Goal: Task Accomplishment & Management: Use online tool/utility

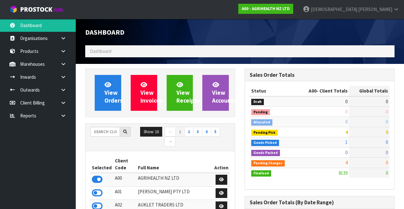
scroll to position [516, 159]
click at [289, 9] on strong "A00 - AGRIHEALTH NZ LTD" at bounding box center [266, 8] width 48 height 5
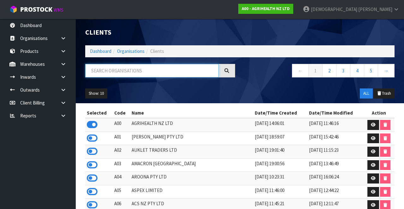
click at [171, 72] on input "text" at bounding box center [151, 71] width 133 height 14
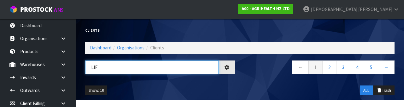
type input "LIF"
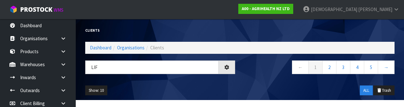
click at [251, 85] on div "Show: 10 5 10 25 50 ALL Trash" at bounding box center [239, 90] width 318 height 20
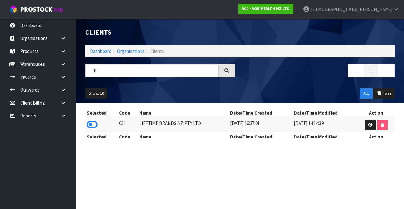
click at [92, 124] on icon at bounding box center [92, 124] width 11 height 9
click at [67, 63] on link at bounding box center [65, 64] width 20 height 13
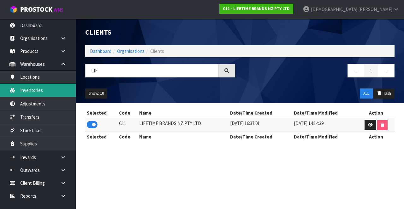
click at [47, 90] on link "Inventories" at bounding box center [38, 90] width 76 height 13
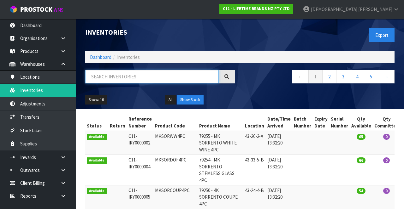
click at [120, 78] on input "text" at bounding box center [151, 77] width 133 height 14
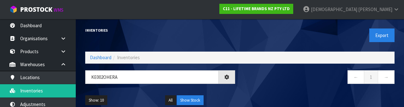
click at [274, 87] on div "← 1 →" at bounding box center [319, 80] width 159 height 20
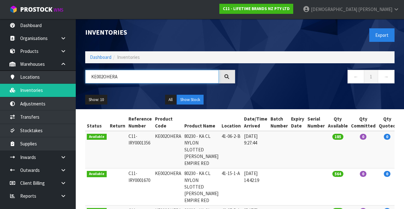
click at [139, 77] on input "KE002OHERA" at bounding box center [151, 77] width 133 height 14
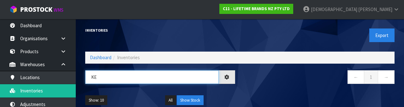
type input "K"
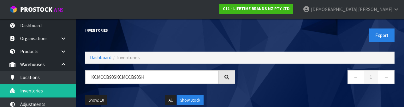
click at [278, 90] on div "← 1 →" at bounding box center [319, 80] width 159 height 20
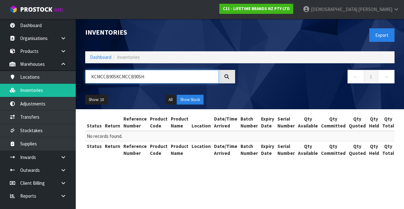
click at [123, 74] on input "KCMCCB90SKCMCCB90SH" at bounding box center [151, 77] width 133 height 14
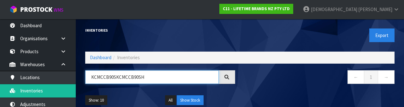
click at [114, 76] on input "KCMCCB90SKCMCCB90SH" at bounding box center [151, 77] width 133 height 14
type input "KCMCCB90SH"
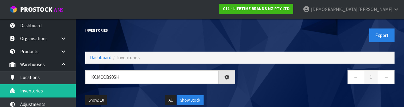
click at [306, 82] on nav "← 1 →" at bounding box center [319, 77] width 150 height 15
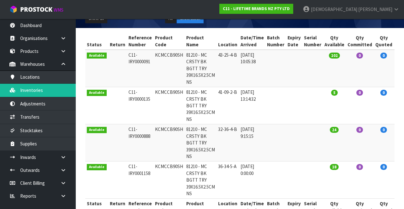
scroll to position [84, 0]
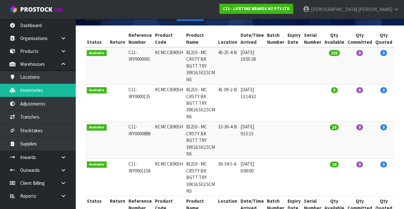
copy td "KCMCCB90SH"
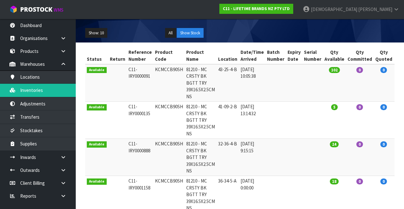
scroll to position [67, 0]
click at [217, 153] on td "32-36-4-B" at bounding box center [227, 157] width 22 height 37
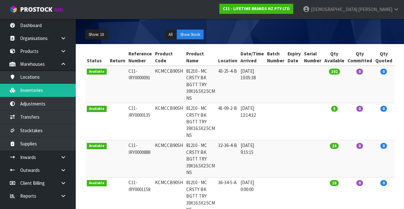
scroll to position [0, 0]
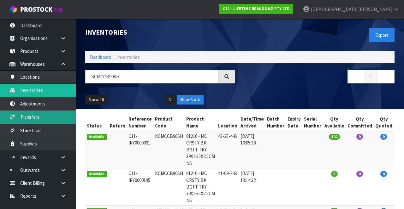
click at [44, 118] on link "Transfers" at bounding box center [38, 117] width 76 height 13
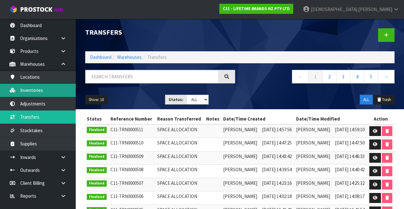
click at [42, 90] on link "Inventories" at bounding box center [38, 90] width 76 height 13
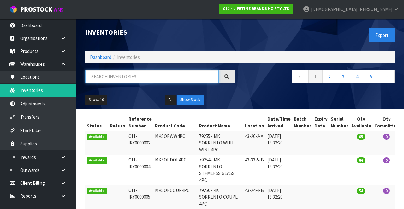
paste input "KCMCCB90SH"
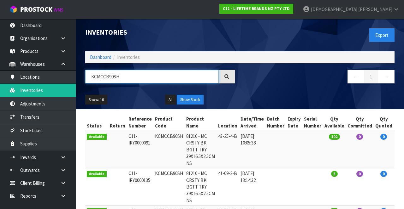
type input "KCMCCB90SH"
click at [265, 90] on div "Show: 10 5 10 25 50 All Show Stock" at bounding box center [239, 100] width 318 height 20
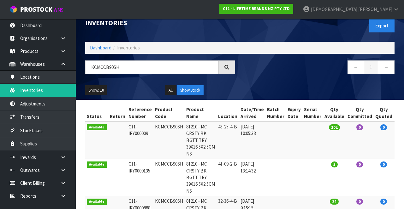
scroll to position [9, 0]
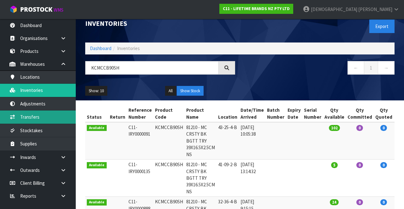
click at [48, 115] on link "Transfers" at bounding box center [38, 117] width 76 height 13
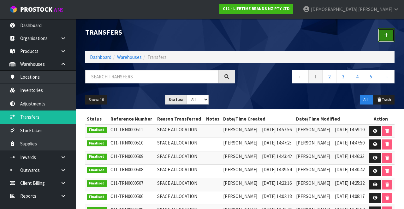
click at [387, 36] on icon at bounding box center [386, 35] width 4 height 5
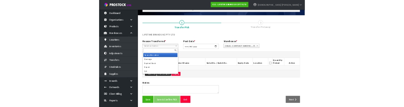
scroll to position [34, 0]
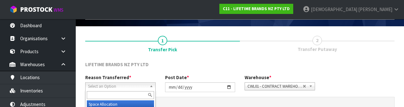
click at [128, 96] on input "text" at bounding box center [120, 95] width 67 height 8
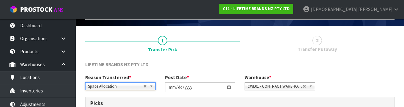
click at [211, 61] on div "LIFETIME BRANDS NZ PTY LTD" at bounding box center [239, 67] width 318 height 13
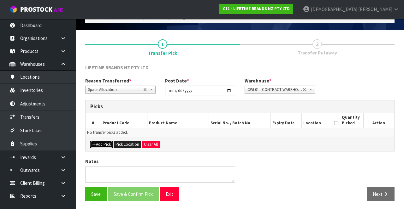
click at [104, 141] on button "Add Pick" at bounding box center [101, 145] width 22 height 8
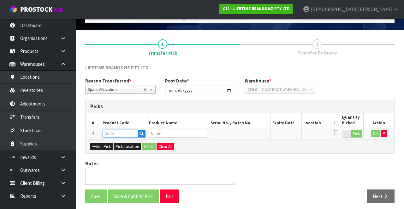
paste input "KCMCCB90SH"
type input "KCMCCB90SH"
type input "81210 - MC CRSTY BK BGTT TRY 39X16.5X2.5CM NS"
type input "KCMCCB90SH"
click at [354, 134] on button "Pick" at bounding box center [355, 134] width 11 height 8
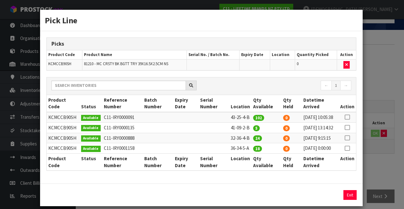
click at [349, 128] on icon at bounding box center [346, 128] width 5 height 0
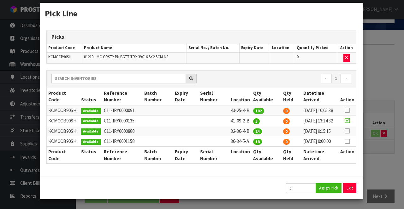
scroll to position [19, 0]
click at [327, 191] on button "Assign Pick" at bounding box center [328, 189] width 26 height 10
type input "5"
click at [348, 131] on icon at bounding box center [346, 131] width 5 height 0
click at [327, 193] on button "Assign Pick" at bounding box center [328, 189] width 26 height 10
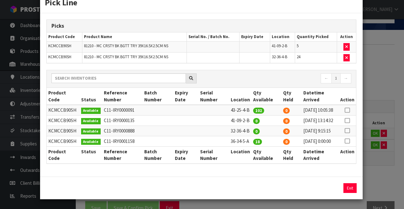
click at [348, 142] on icon at bounding box center [346, 141] width 5 height 0
click at [326, 193] on button "Assign Pick" at bounding box center [328, 189] width 26 height 10
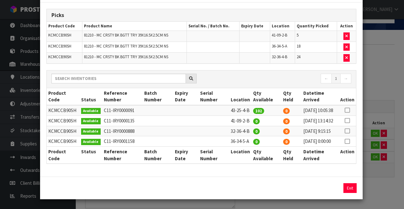
scroll to position [45, 0]
click at [354, 189] on button "Exit" at bounding box center [349, 189] width 13 height 10
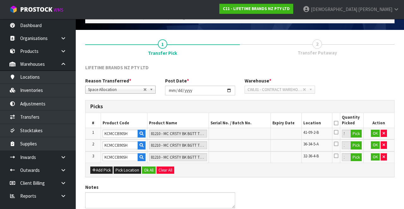
click at [337, 123] on icon at bounding box center [336, 123] width 4 height 0
click at [149, 167] on button "Ok All" at bounding box center [149, 171] width 14 height 8
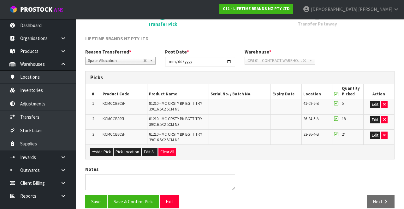
scroll to position [67, 0]
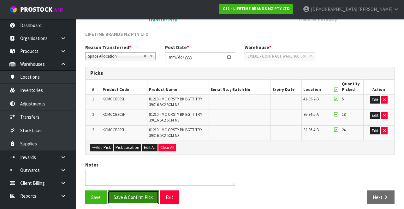
click at [134, 194] on button "Save & Confirm Pick" at bounding box center [133, 198] width 51 height 14
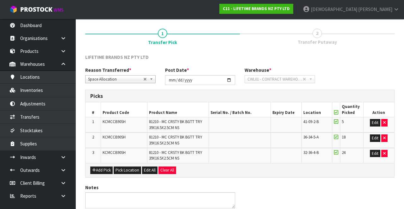
scroll to position [0, 0]
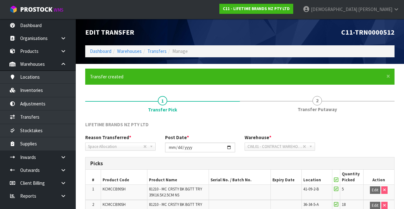
click at [314, 102] on span "2" at bounding box center [316, 100] width 9 height 9
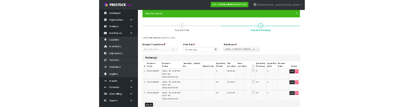
scroll to position [61, 0]
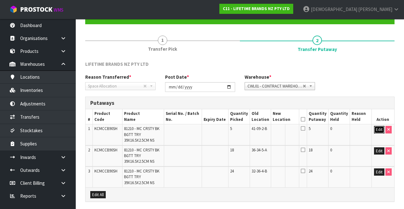
click at [377, 129] on button "Edit" at bounding box center [379, 130] width 10 height 8
click at [283, 129] on input "text" at bounding box center [280, 130] width 17 height 8
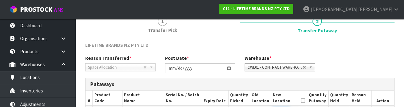
scroll to position [133, 0]
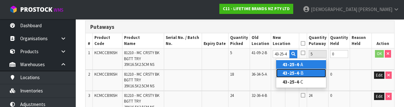
click at [298, 71] on link "43-25-4 -B" at bounding box center [301, 72] width 50 height 9
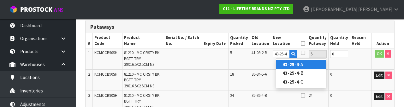
type input "43-25-4-B"
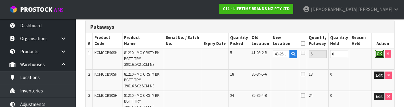
click at [375, 52] on button "OK" at bounding box center [379, 54] width 9 height 8
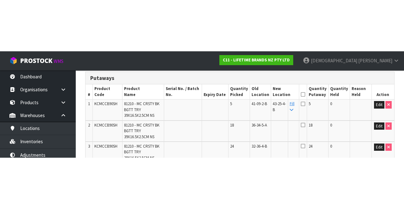
scroll to position [111, 0]
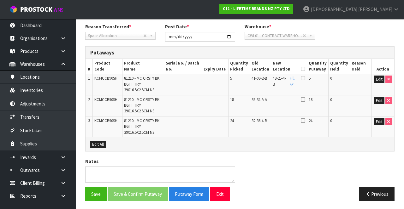
click at [293, 83] on icon at bounding box center [290, 85] width 3 height 4
click at [294, 78] on link "Fill" at bounding box center [291, 81] width 5 height 11
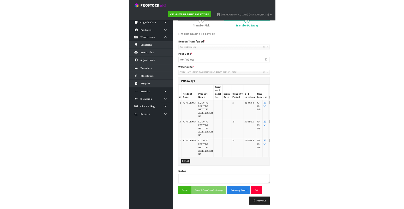
scroll to position [66, 0]
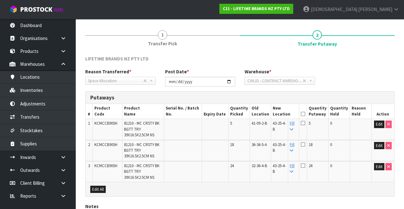
click at [305, 114] on icon at bounding box center [303, 114] width 4 height 0
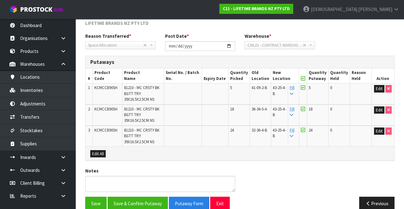
scroll to position [110, 0]
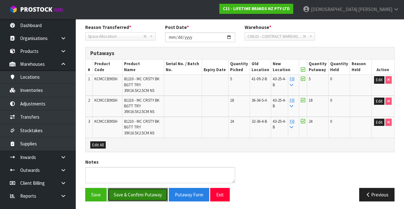
click at [140, 189] on button "Save & Confirm Putaway" at bounding box center [138, 195] width 60 height 14
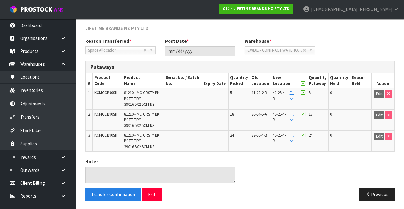
scroll to position [97, 0]
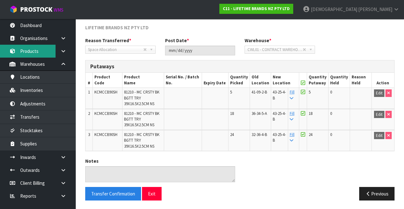
click at [40, 51] on link "Products" at bounding box center [38, 51] width 76 height 13
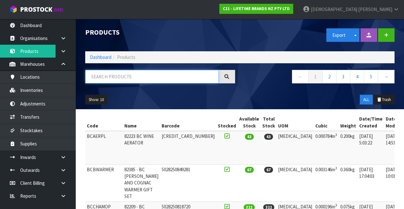
click at [143, 76] on input "text" at bounding box center [151, 77] width 133 height 14
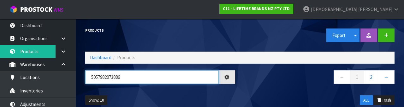
type input "5057982073886"
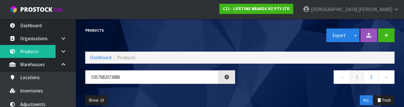
click at [217, 87] on div "5057982073886" at bounding box center [159, 79] width 159 height 18
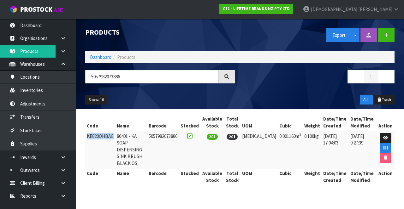
copy td "KE820OHBAG"
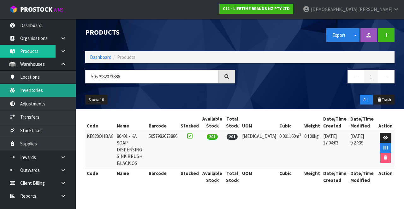
click at [47, 89] on link "Inventories" at bounding box center [38, 90] width 76 height 13
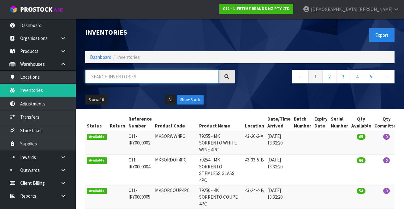
paste input "KE820OHBAG"
type input "KE820OHBAG"
click at [268, 89] on div "← 1 2 3 4 5 →" at bounding box center [319, 80] width 159 height 20
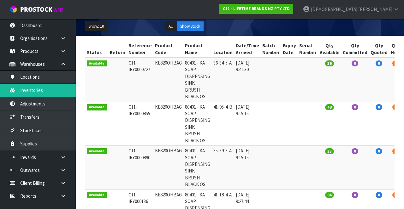
scroll to position [73, 0]
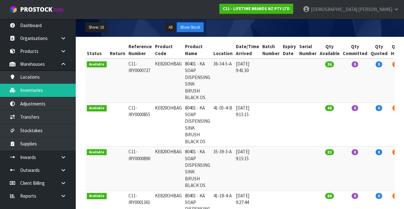
click at [229, 111] on td "41-05-4-B" at bounding box center [223, 125] width 22 height 44
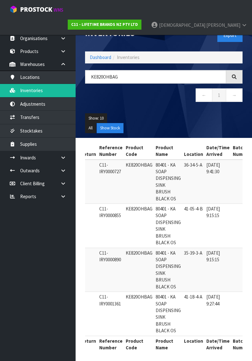
scroll to position [0, 27]
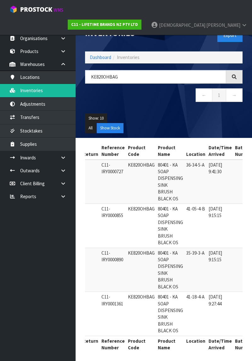
copy td "KE820OHBAG"
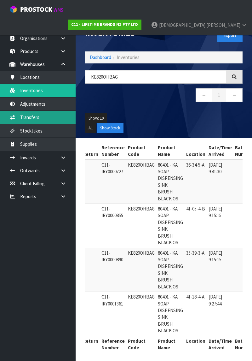
click at [42, 117] on link "Transfers" at bounding box center [38, 117] width 76 height 13
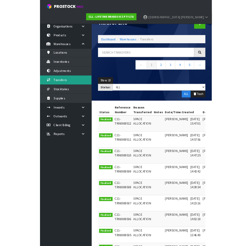
scroll to position [0, 38]
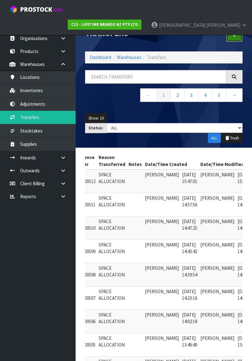
click at [236, 37] on icon at bounding box center [234, 35] width 4 height 5
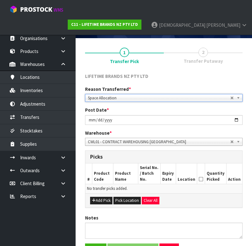
scroll to position [59, 0]
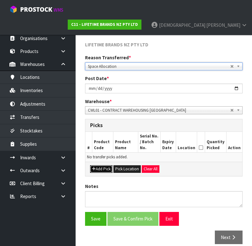
click at [103, 165] on button "Add Pick" at bounding box center [101, 169] width 22 height 8
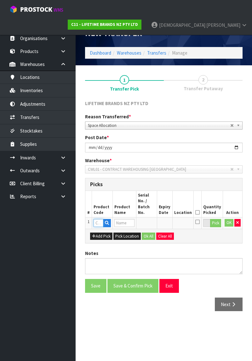
click at [101, 209] on input "text" at bounding box center [99, 223] width 10 height 8
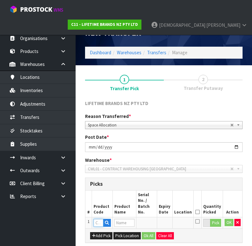
type input "KE820OHBAG"
type input "80401 - KA SOAP DISPENSING SINK BRUSH BLACK OS"
type input "KE820OHBAG"
click at [214, 209] on button "Pick" at bounding box center [215, 223] width 11 height 8
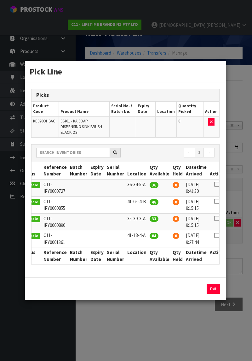
scroll to position [0, 44]
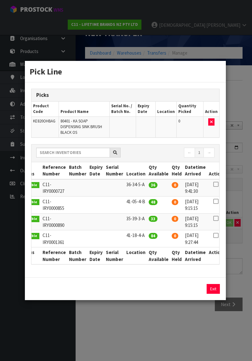
click at [213, 184] on icon at bounding box center [215, 184] width 5 height 0
click at [190, 209] on button "Assign Pick" at bounding box center [192, 289] width 26 height 10
type input "36"
click at [213, 209] on icon at bounding box center [215, 218] width 5 height 0
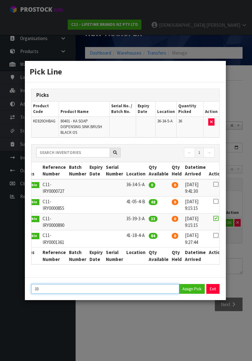
click at [129, 209] on input "33" at bounding box center [105, 289] width 148 height 10
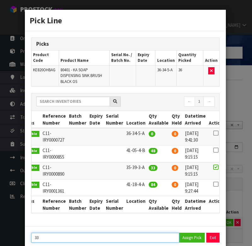
type input "3"
type input "36"
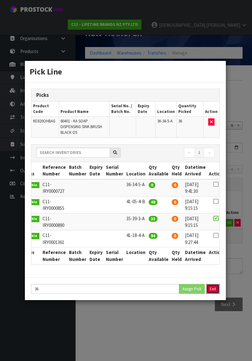
click at [210, 209] on button "Exit" at bounding box center [213, 289] width 13 height 10
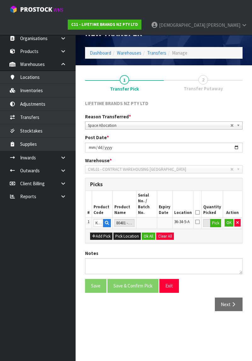
click at [199, 209] on icon at bounding box center [198, 212] width 4 height 0
click at [149, 209] on button "Ok All" at bounding box center [149, 236] width 14 height 8
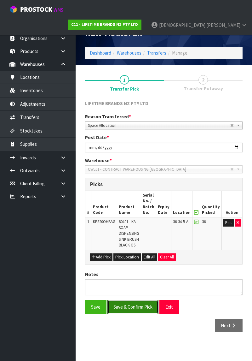
click at [131, 209] on button "Save & Confirm Pick" at bounding box center [133, 307] width 51 height 14
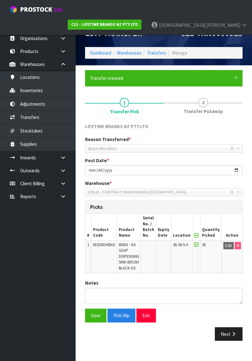
click at [206, 100] on span "2" at bounding box center [203, 102] width 9 height 9
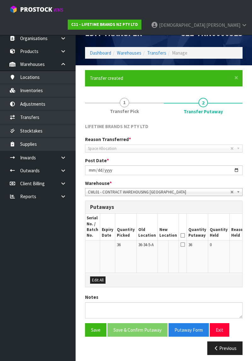
scroll to position [0, 68]
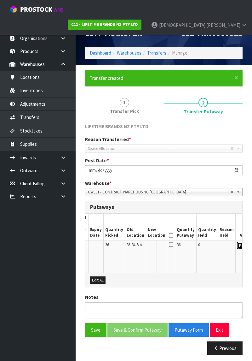
click at [237, 209] on button "Edit" at bounding box center [242, 246] width 10 height 8
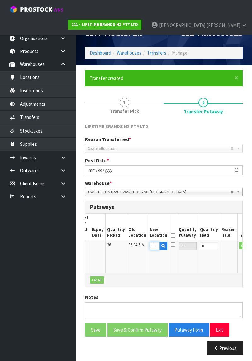
click at [150, 209] on input "text" at bounding box center [155, 246] width 10 height 8
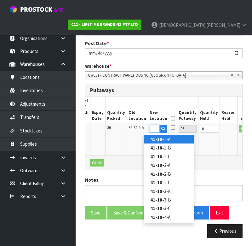
scroll to position [0, 8]
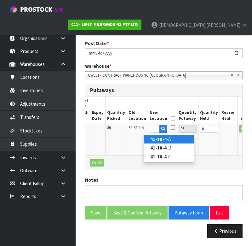
click at [170, 137] on link "41-18-4 -A" at bounding box center [169, 139] width 50 height 9
type input "41-18-4-A"
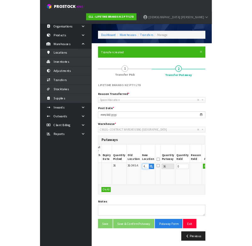
scroll to position [117, 0]
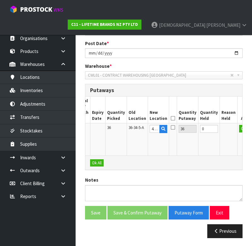
click at [171, 118] on icon at bounding box center [173, 118] width 4 height 0
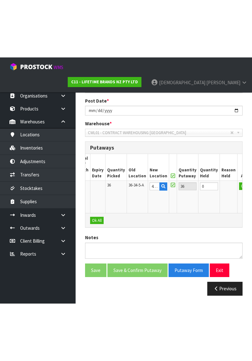
scroll to position [2, 0]
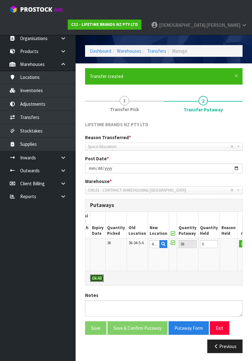
click at [101, 209] on button "Ok All" at bounding box center [97, 278] width 14 height 8
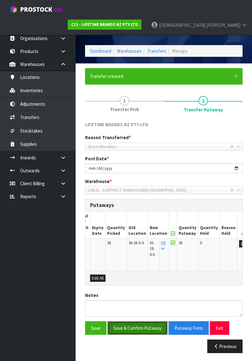
click at [144, 209] on button "Save & Confirm Putaway" at bounding box center [138, 328] width 60 height 14
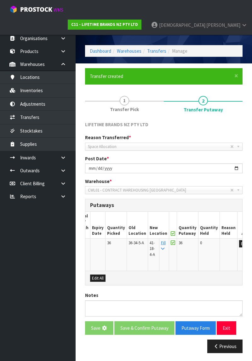
scroll to position [0, 0]
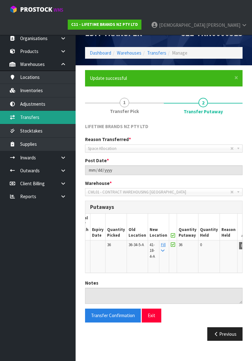
click at [40, 118] on link "Transfers" at bounding box center [38, 117] width 76 height 13
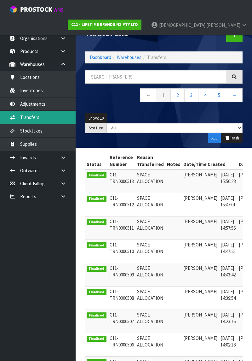
scroll to position [0, 38]
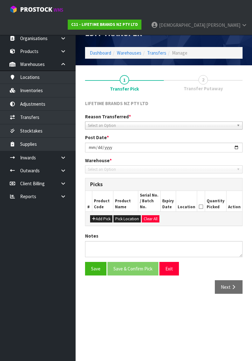
type input "[DATE]"
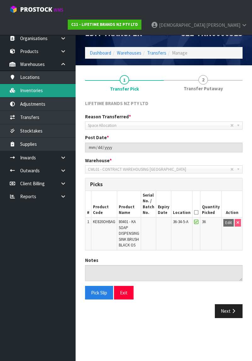
click at [49, 94] on link "Inventories" at bounding box center [38, 90] width 76 height 13
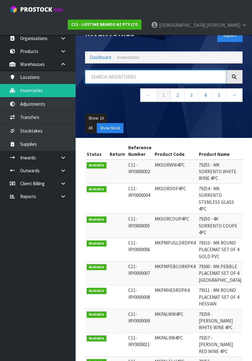
click at [146, 75] on input "text" at bounding box center [155, 77] width 141 height 14
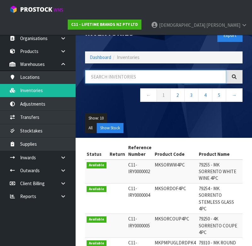
paste input "KE820OHBAG"
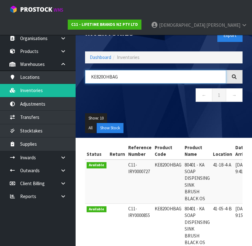
type input "KE820OHBAG"
click at [197, 125] on ul "All Show Stock" at bounding box center [164, 128] width 158 height 10
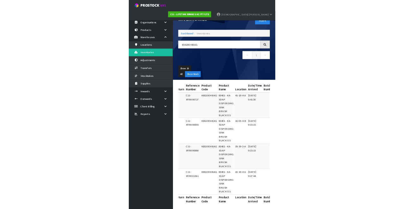
scroll to position [0, 19]
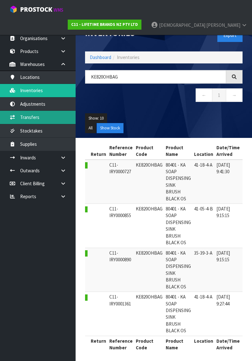
click at [44, 117] on link "Transfers" at bounding box center [38, 117] width 76 height 13
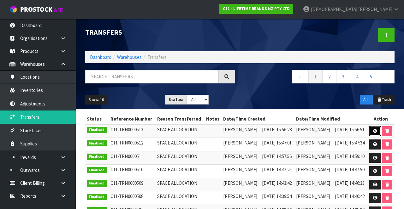
click at [372, 131] on icon at bounding box center [374, 131] width 5 height 4
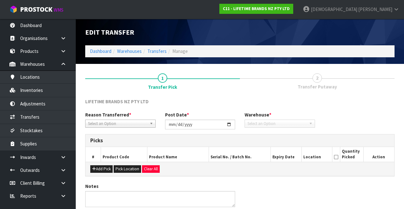
type input "[DATE]"
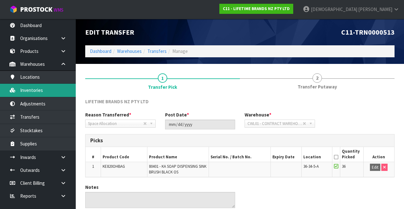
click at [41, 92] on link "Inventories" at bounding box center [38, 90] width 76 height 13
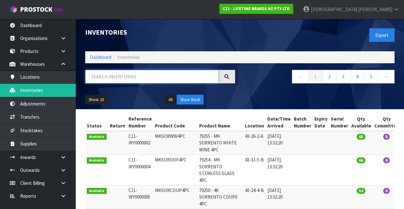
click at [148, 79] on input "text" at bounding box center [151, 77] width 133 height 14
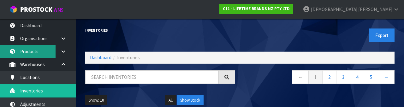
click at [47, 53] on link "Products" at bounding box center [38, 51] width 76 height 13
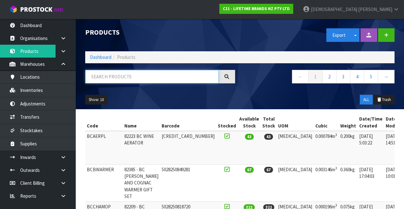
click at [120, 78] on input "text" at bounding box center [151, 77] width 133 height 14
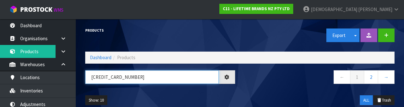
type input "[CREDIT_CARD_NUMBER]"
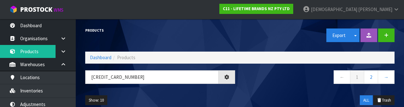
click at [235, 93] on div "Show: 10 5 10 25 50 ALL Trash" at bounding box center [239, 100] width 318 height 20
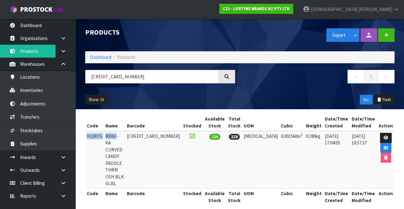
copy tr "KQ907G 80363"
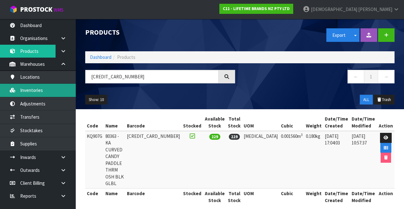
click at [42, 90] on link "Inventories" at bounding box center [38, 90] width 76 height 13
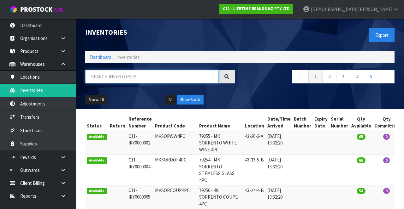
paste input "KQ907G 80363"
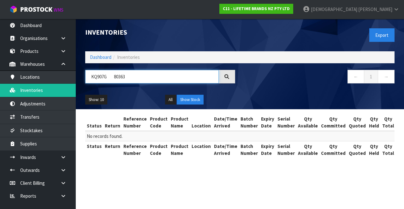
click at [133, 74] on input "KQ907G 80363" at bounding box center [151, 77] width 133 height 14
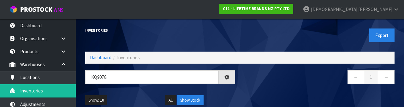
click at [266, 92] on div "Show: 10 5 10 25 50 All Show Stock" at bounding box center [239, 100] width 318 height 20
type input "KQ907G"
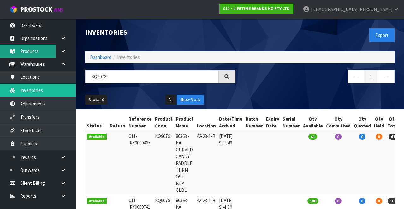
click at [41, 48] on link "Products" at bounding box center [38, 51] width 76 height 13
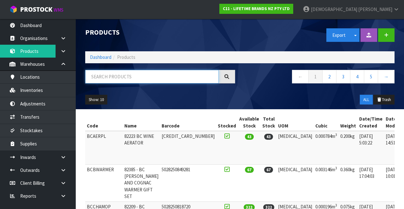
click at [123, 78] on input "text" at bounding box center [151, 77] width 133 height 14
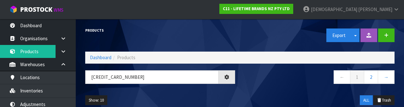
click at [228, 91] on div "Show: 10 5 10 25 50 ALL Trash" at bounding box center [239, 100] width 318 height 20
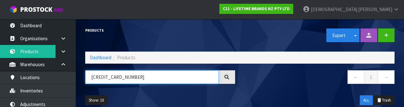
click at [140, 77] on input "[CREDIT_CARD_NUMBER]" at bounding box center [151, 77] width 133 height 14
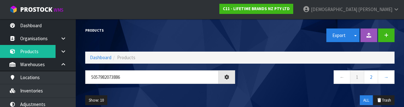
click at [234, 90] on div "Show: 10 5 10 25 50 ALL Trash" at bounding box center [239, 100] width 318 height 20
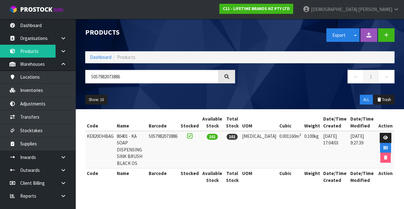
click at [104, 135] on td "KE820OHBAG" at bounding box center [100, 150] width 30 height 38
copy td "KE820OHBAG"
click at [188, 94] on div "Show: 10 5 10 25 50 ALL Trash" at bounding box center [239, 100] width 318 height 20
copy td "KE820OHBAG"
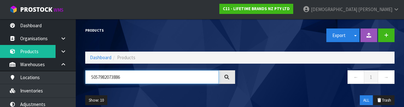
paste input "KE820OHBAG"
type input "KE820OHBAG"
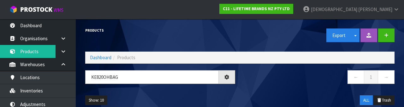
click at [227, 44] on div "Products Export Split button! SOH Summary Measurements Dangerous Goods" at bounding box center [239, 35] width 318 height 32
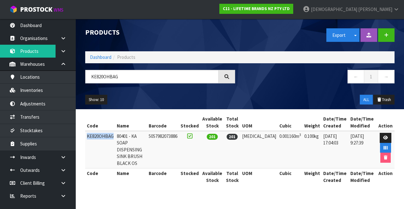
copy td "KE820OHBAG"
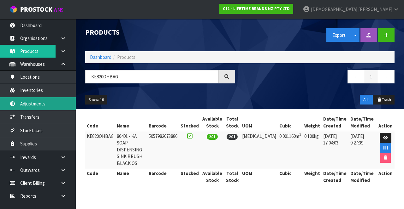
click at [42, 102] on link "Adjustments" at bounding box center [38, 103] width 76 height 13
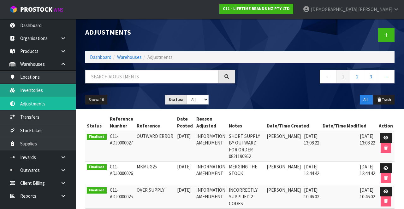
click at [42, 90] on link "Inventories" at bounding box center [38, 90] width 76 height 13
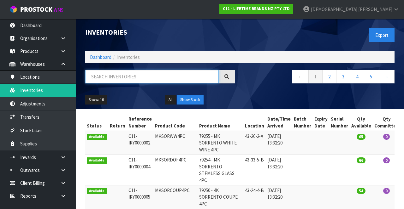
paste input "KE820OHBAG"
click at [251, 90] on div "← 1 2 3 4 5 →" at bounding box center [319, 80] width 159 height 20
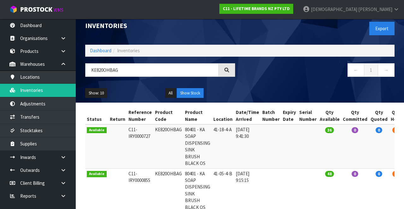
scroll to position [7, 0]
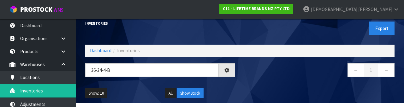
click at [276, 78] on nav "← 1 →" at bounding box center [319, 70] width 150 height 15
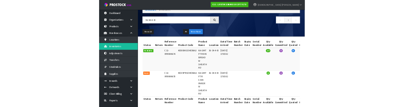
scroll to position [44, 0]
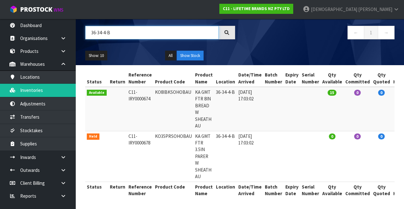
click at [100, 31] on input "36-34-4-B" at bounding box center [151, 33] width 133 height 14
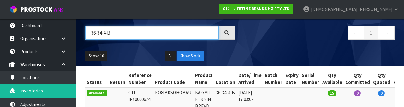
click at [102, 34] on input "36-34-4-B" at bounding box center [151, 33] width 133 height 14
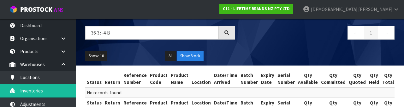
click at [272, 45] on div "← 1 →" at bounding box center [319, 36] width 159 height 20
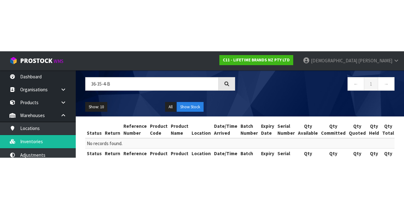
scroll to position [0, 0]
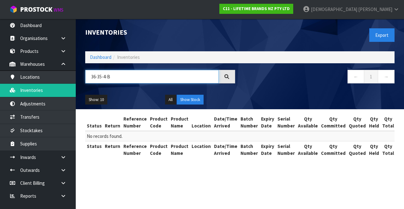
click at [103, 78] on input "36-35-4-B" at bounding box center [151, 77] width 133 height 14
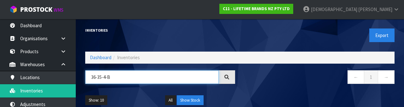
click at [103, 78] on input "36-35-4-B" at bounding box center [151, 77] width 133 height 14
click at [104, 78] on input "36-35-4-B" at bounding box center [151, 77] width 133 height 14
click at [103, 78] on input "36-35-4-B" at bounding box center [151, 77] width 133 height 14
click at [108, 77] on input "36-35-4-B" at bounding box center [151, 77] width 133 height 14
click at [129, 74] on input "36-35-B" at bounding box center [151, 77] width 133 height 14
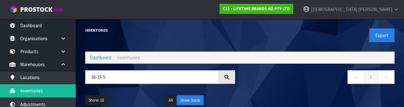
click at [276, 78] on nav "← 1 →" at bounding box center [319, 77] width 150 height 15
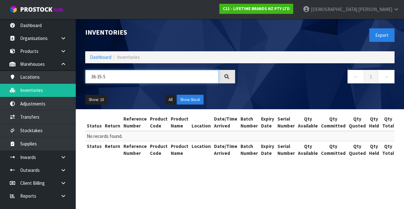
click at [142, 78] on input "36-35-5" at bounding box center [151, 77] width 133 height 14
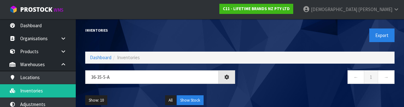
click at [280, 76] on nav "← 1 →" at bounding box center [319, 77] width 150 height 15
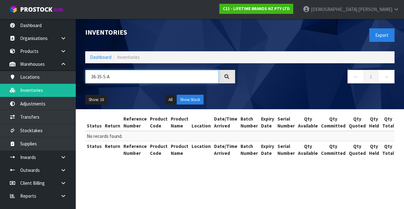
click at [146, 76] on input "36-35-5-A" at bounding box center [151, 77] width 133 height 14
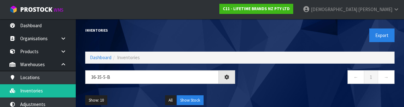
click at [299, 78] on nav "← 1 →" at bounding box center [319, 77] width 150 height 15
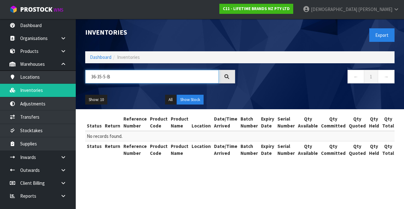
click at [104, 78] on input "36-35-5-B" at bounding box center [151, 77] width 133 height 14
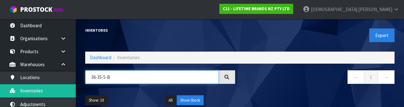
click at [99, 76] on input "36-35-5-B" at bounding box center [151, 77] width 133 height 14
click at [118, 76] on input "36-35-5-B" at bounding box center [151, 77] width 133 height 14
click at [103, 78] on input "36-35-5-B" at bounding box center [151, 77] width 133 height 14
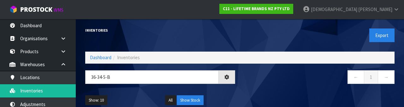
click at [275, 78] on nav "← 1 →" at bounding box center [319, 77] width 150 height 15
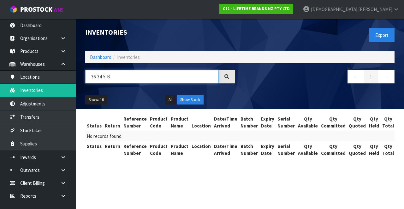
click at [104, 78] on input "36-34-5-B" at bounding box center [151, 77] width 133 height 14
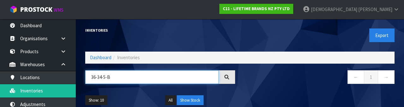
click at [120, 79] on input "36-34-5-B" at bounding box center [151, 77] width 133 height 14
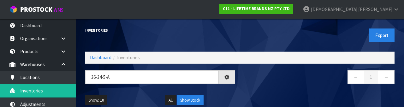
click at [276, 78] on nav "← 1 →" at bounding box center [319, 77] width 150 height 15
type input "36-34-5-A"
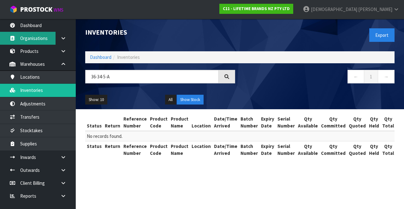
click at [32, 32] on link "Organisations" at bounding box center [38, 38] width 76 height 13
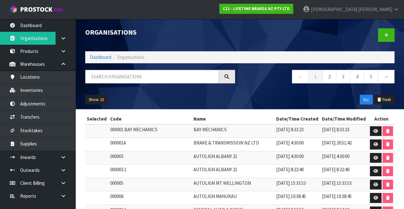
click at [38, 54] on div "Organisations Dashboard Organisations ← 1 2 3 4 5 → Show: 10 5 10 25 50 ALL Tra…" at bounding box center [202, 140] width 404 height 280
click at [32, 51] on link "Products" at bounding box center [38, 51] width 76 height 13
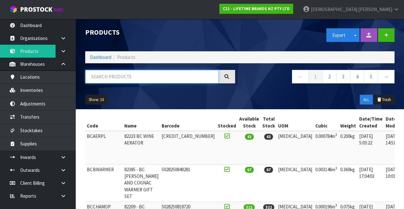
click at [151, 75] on input "text" at bounding box center [151, 77] width 133 height 14
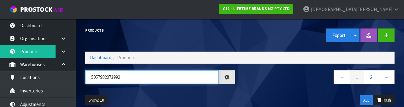
type input "5057982073992"
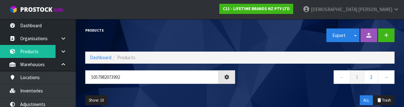
click at [182, 92] on div "Show: 10 5 10 25 50 ALL Trash" at bounding box center [239, 100] width 318 height 20
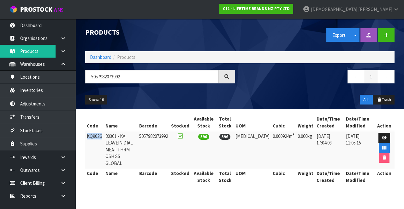
copy td "KQ902G"
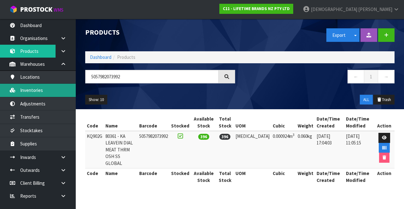
click at [44, 91] on link "Inventories" at bounding box center [38, 90] width 76 height 13
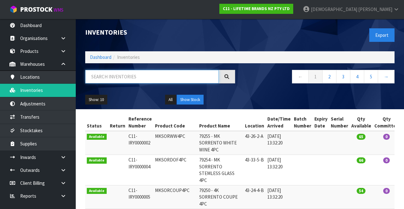
paste input "KQ902G"
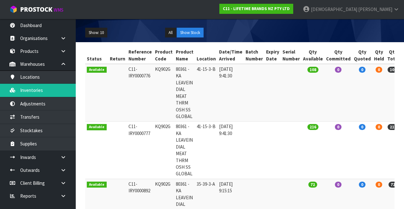
scroll to position [51, 0]
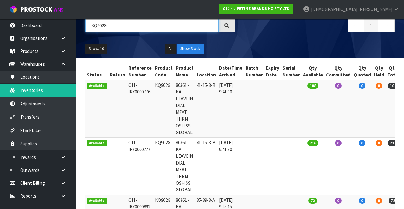
type input "KQ902G"
click at [39, 53] on link "Products" at bounding box center [38, 51] width 76 height 13
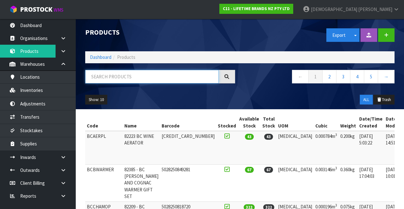
click at [145, 76] on input "text" at bounding box center [151, 77] width 133 height 14
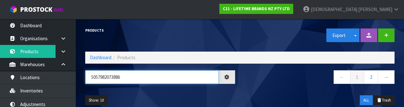
scroll to position [1, 0]
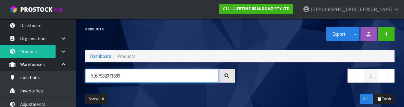
type input "5057982073886"
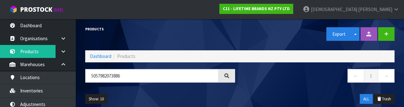
click at [251, 93] on div "Show: 10 5 10 25 50 ALL Trash" at bounding box center [239, 99] width 318 height 20
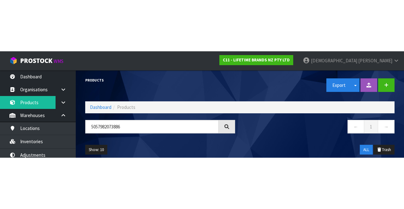
scroll to position [0, 0]
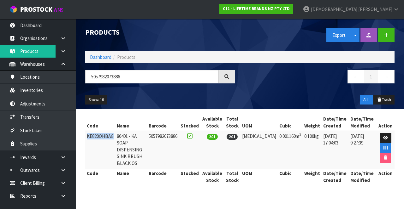
copy td "KE820OHBAG"
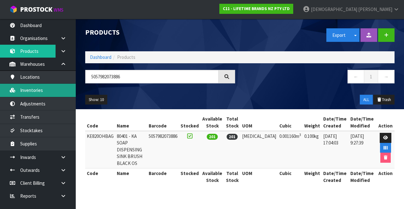
click at [41, 90] on link "Inventories" at bounding box center [38, 90] width 76 height 13
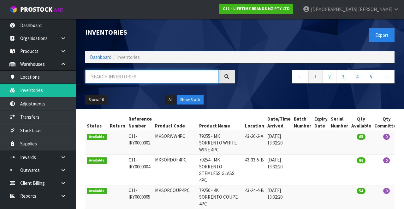
paste input "KE820OHBAG"
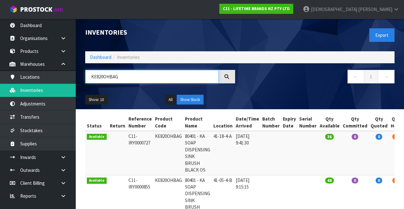
type input "KE820OHBAG"
click at [264, 97] on div "Show: 10 5 10 25 50 All Show Stock" at bounding box center [239, 100] width 318 height 20
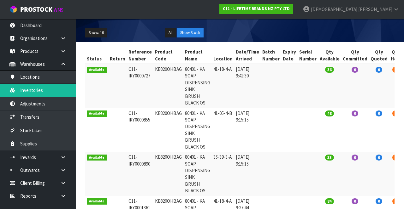
scroll to position [70, 0]
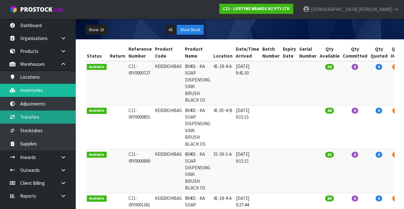
click at [48, 117] on link "Transfers" at bounding box center [38, 117] width 76 height 13
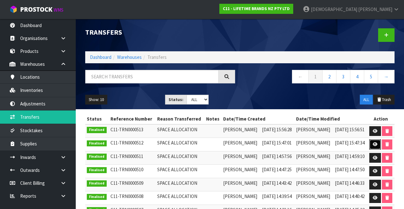
click at [374, 143] on icon at bounding box center [374, 145] width 5 height 4
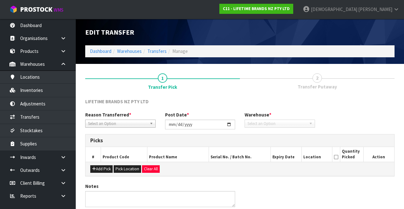
type input "[DATE]"
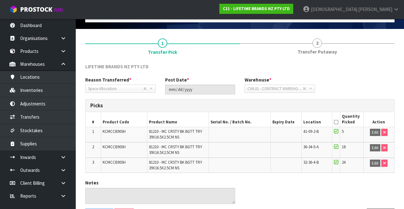
scroll to position [36, 0]
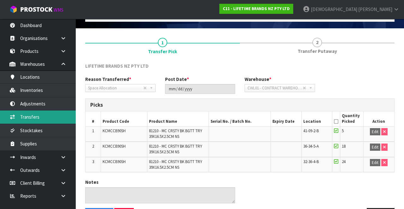
click at [49, 114] on link "Transfers" at bounding box center [38, 117] width 76 height 13
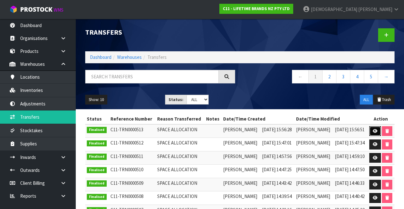
click at [375, 129] on icon at bounding box center [374, 131] width 5 height 4
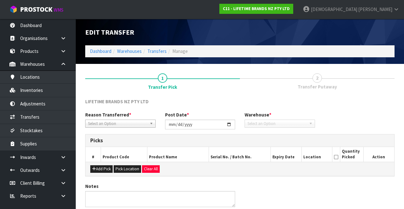
type input "[DATE]"
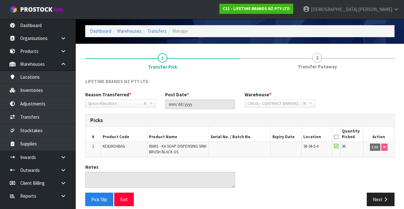
scroll to position [26, 0]
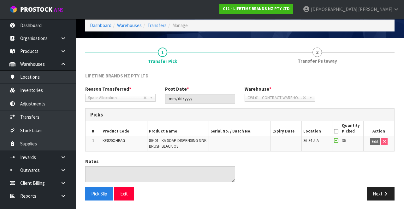
click at [202, 143] on td "80401 - KA SOAP DISPENSING SINK BRUSH BLACK OS" at bounding box center [177, 143] width 61 height 15
click at [318, 53] on span "2" at bounding box center [316, 52] width 9 height 9
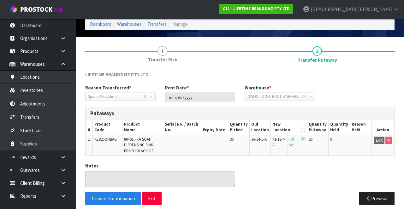
scroll to position [32, 0]
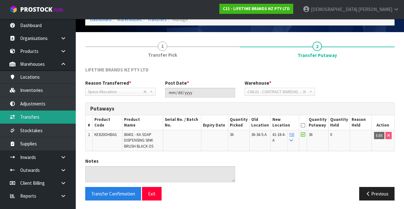
click at [45, 120] on link "Transfers" at bounding box center [38, 117] width 76 height 13
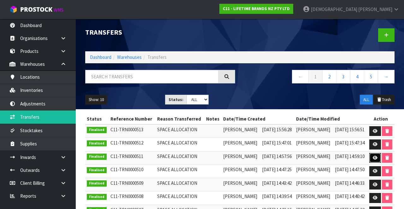
click at [373, 159] on icon at bounding box center [374, 158] width 5 height 4
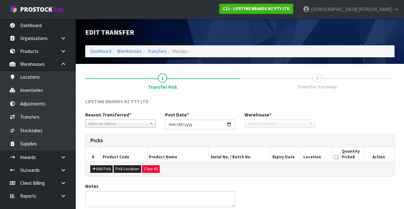
type input "[DATE]"
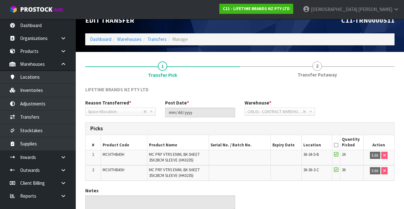
scroll to position [14, 0]
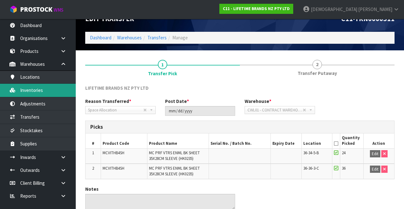
click at [45, 89] on link "Inventories" at bounding box center [38, 90] width 76 height 13
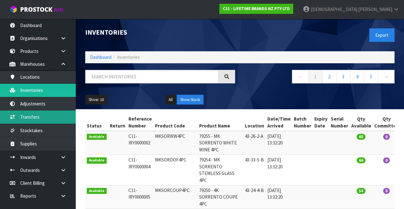
click at [44, 116] on link "Transfers" at bounding box center [38, 117] width 76 height 13
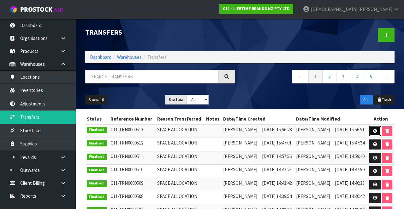
click at [378, 130] on link at bounding box center [375, 131] width 12 height 10
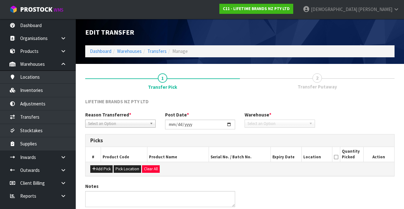
type input "[DATE]"
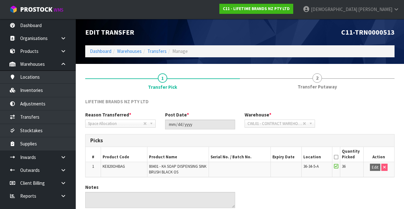
scroll to position [26, 0]
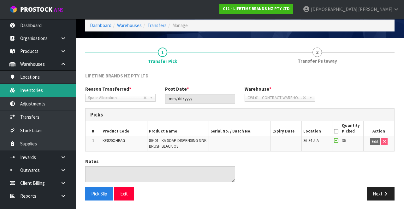
click at [44, 90] on link "Inventories" at bounding box center [38, 90] width 76 height 13
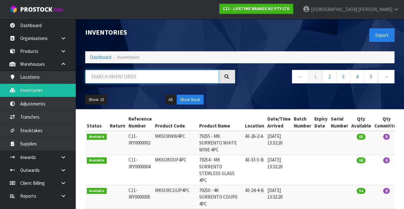
paste input "KE820OHBAG"
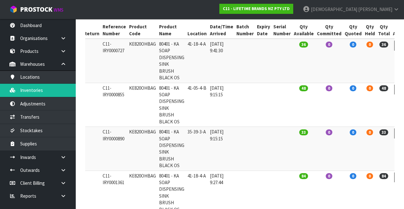
scroll to position [0, 26]
type input "KE820OHBAG"
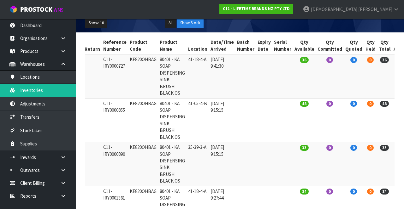
scroll to position [74, 0]
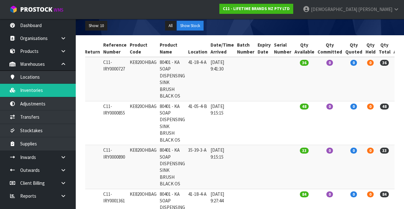
click at [300, 78] on td "36" at bounding box center [304, 79] width 23 height 44
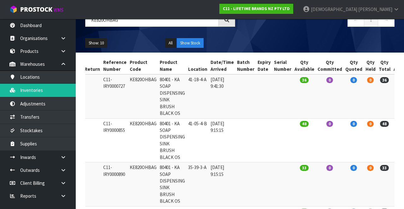
scroll to position [55, 0]
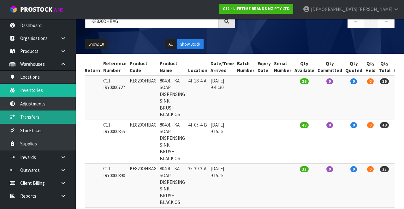
click at [34, 115] on link "Transfers" at bounding box center [38, 117] width 76 height 13
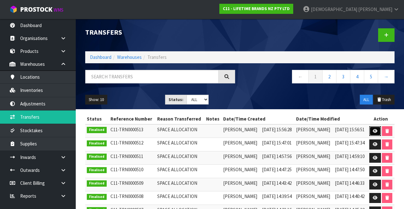
click at [372, 132] on link at bounding box center [375, 131] width 12 height 10
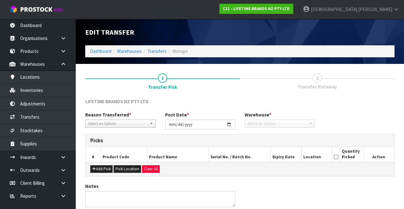
type input "[DATE]"
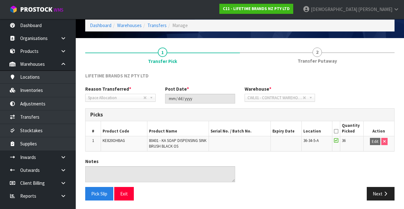
scroll to position [26, 0]
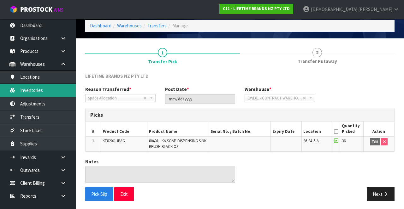
click at [41, 90] on link "Inventories" at bounding box center [38, 90] width 76 height 13
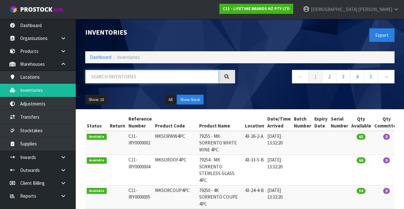
click at [118, 79] on input "text" at bounding box center [151, 77] width 133 height 14
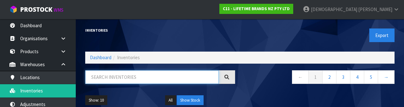
paste input "36-34-5-A"
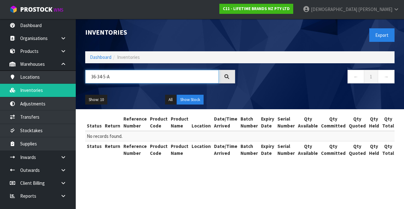
click at [128, 78] on input "36-34-5-A" at bounding box center [151, 77] width 133 height 14
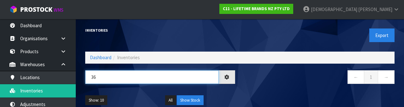
type input "3"
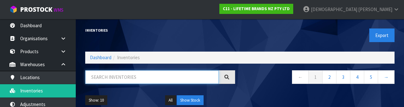
click at [132, 79] on input "text" at bounding box center [151, 77] width 133 height 14
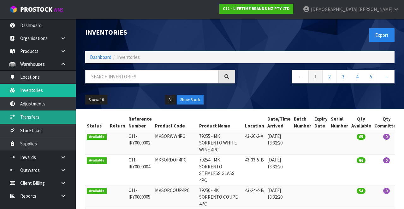
click at [42, 118] on link "Transfers" at bounding box center [38, 117] width 76 height 13
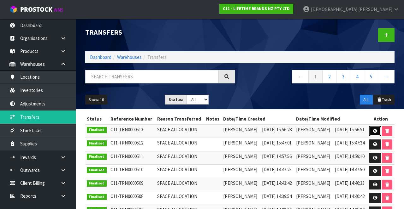
click at [375, 130] on icon at bounding box center [374, 131] width 5 height 4
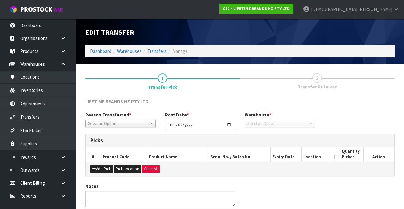
type input "[DATE]"
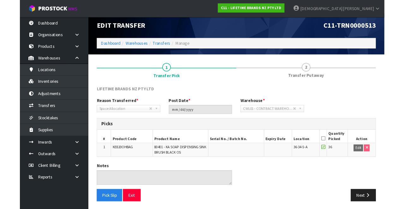
scroll to position [23, 0]
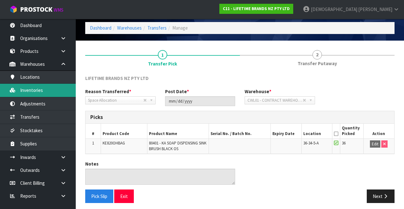
click at [37, 91] on link "Inventories" at bounding box center [38, 90] width 76 height 13
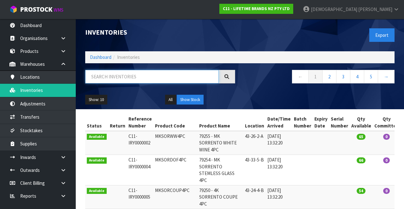
click at [146, 78] on input "text" at bounding box center [151, 77] width 133 height 14
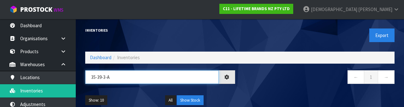
type input "35-39-3-A"
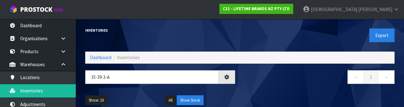
click at [275, 79] on nav "← 1 →" at bounding box center [319, 77] width 150 height 15
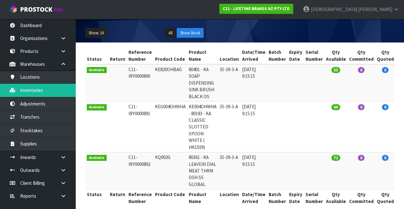
scroll to position [66, 0]
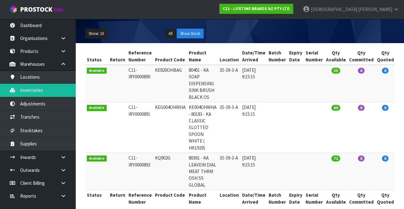
copy td "KEG004OHWHA"
click at [35, 55] on link "Products" at bounding box center [38, 51] width 76 height 13
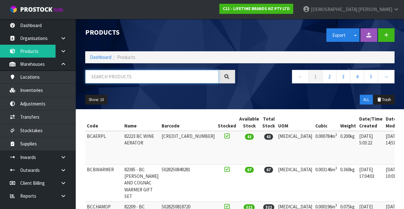
paste input "KEG004OHWHA"
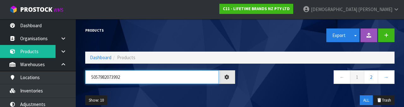
type input "5057982073992"
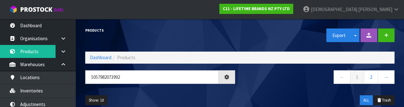
click at [262, 89] on div "← 1 2 →" at bounding box center [319, 80] width 159 height 20
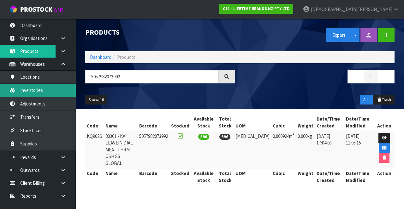
click at [41, 92] on link "Inventories" at bounding box center [38, 90] width 76 height 13
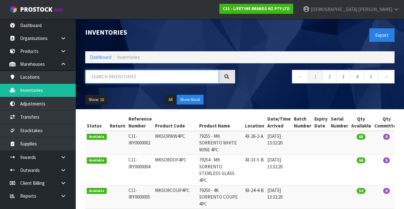
paste input "KQ902G"
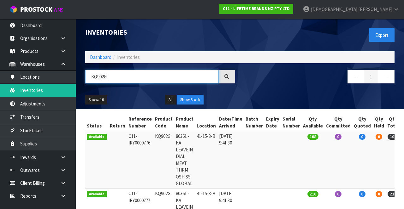
type input "KQ902G"
click at [274, 85] on nav "← 1 →" at bounding box center [319, 77] width 150 height 15
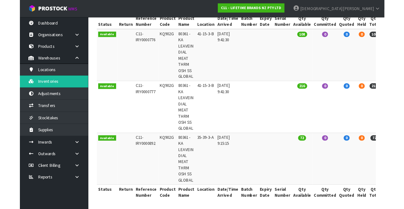
scroll to position [103, 0]
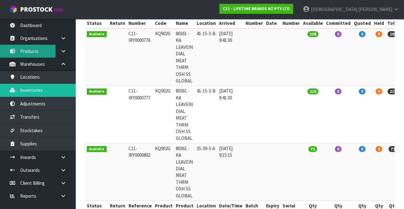
click at [40, 47] on link "Products" at bounding box center [38, 51] width 76 height 13
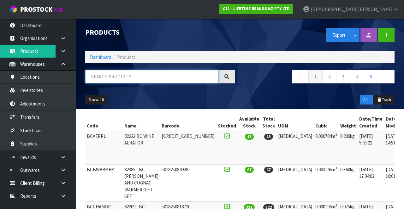
click at [145, 75] on input "text" at bounding box center [151, 77] width 133 height 14
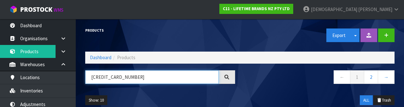
type input "[CREDIT_CARD_NUMBER]"
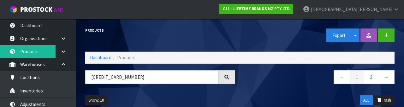
click at [272, 89] on div "← 1 2 →" at bounding box center [319, 80] width 159 height 20
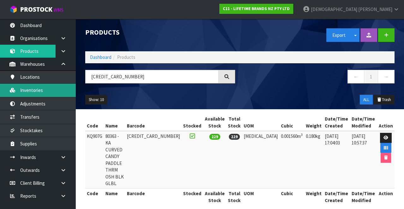
click at [44, 91] on link "Inventories" at bounding box center [38, 90] width 76 height 13
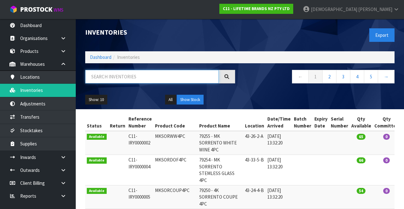
paste input "KQ907G 80363"
click at [266, 86] on div "← 1 2 3 4 5 →" at bounding box center [319, 80] width 159 height 20
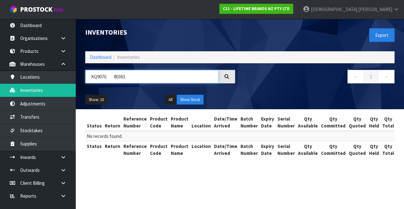
click at [153, 78] on input "KQ907G 80363" at bounding box center [151, 77] width 133 height 14
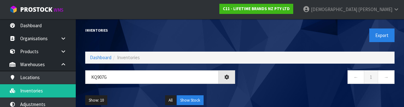
click at [283, 84] on nav "← 1 →" at bounding box center [319, 77] width 150 height 15
type input "KQ907G"
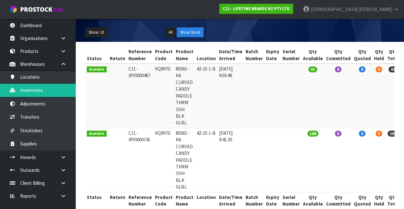
scroll to position [67, 0]
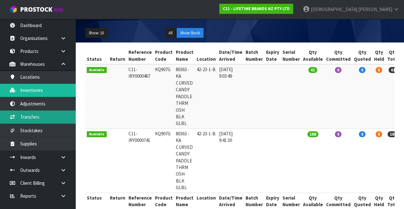
click at [36, 115] on link "Transfers" at bounding box center [38, 117] width 76 height 13
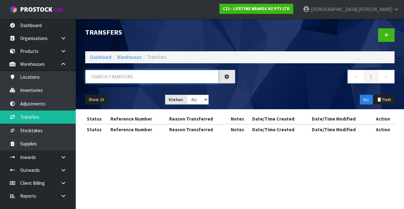
click at [135, 75] on input "text" at bounding box center [151, 77] width 133 height 14
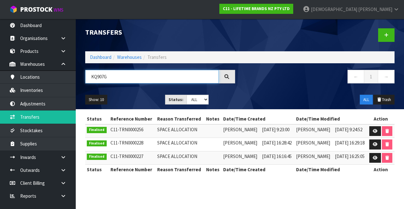
type input "KQ907G"
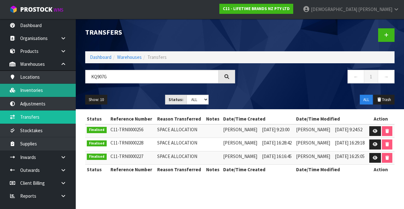
click at [42, 91] on link "Inventories" at bounding box center [38, 90] width 76 height 13
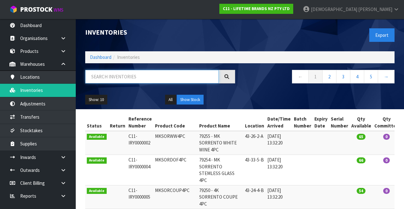
paste input "KQ907G"
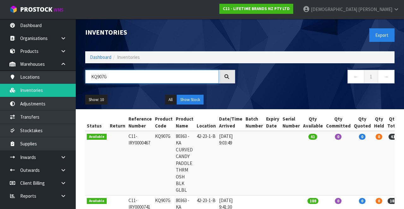
type input "KQ907G"
click at [263, 92] on div "Show: 10 5 10 25 50 All Show Stock" at bounding box center [239, 100] width 318 height 20
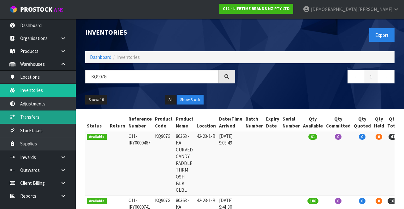
click at [44, 118] on link "Transfers" at bounding box center [38, 117] width 76 height 13
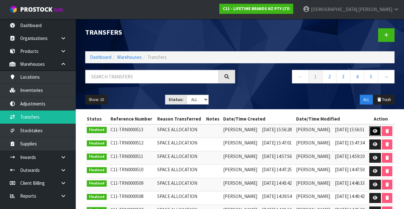
click at [375, 134] on link at bounding box center [375, 131] width 12 height 10
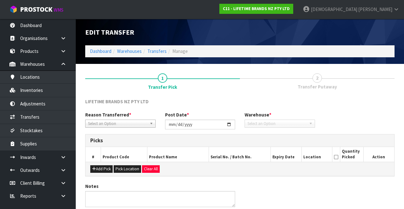
type input "[DATE]"
